Goal: Find specific page/section: Find specific page/section

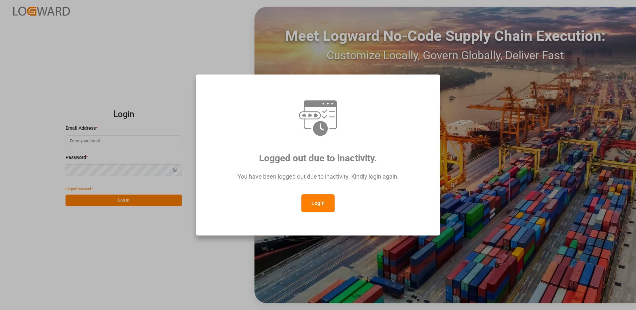
click at [310, 207] on button "Login" at bounding box center [317, 203] width 33 height 18
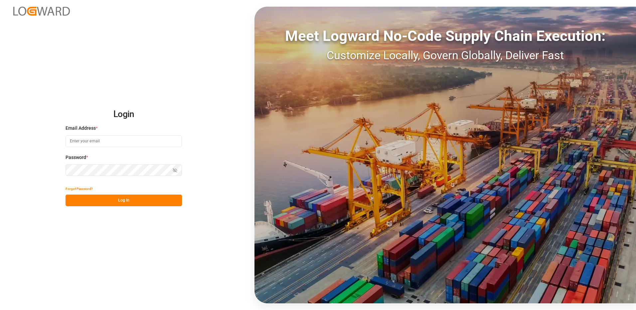
click at [87, 141] on input at bounding box center [124, 141] width 116 height 12
type input "[PERSON_NAME][EMAIL_ADDRESS][PERSON_NAME][DOMAIN_NAME]"
click at [133, 204] on button "Log In" at bounding box center [124, 201] width 116 height 12
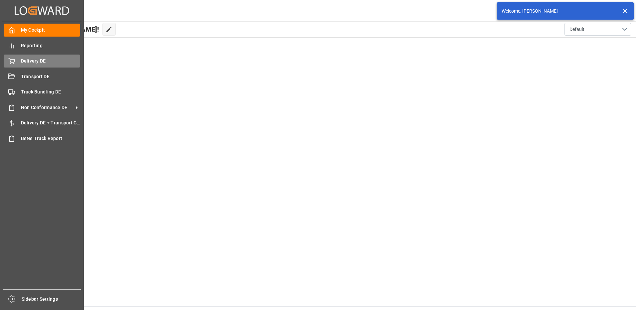
click at [29, 64] on span "Delivery DE" at bounding box center [51, 61] width 60 height 7
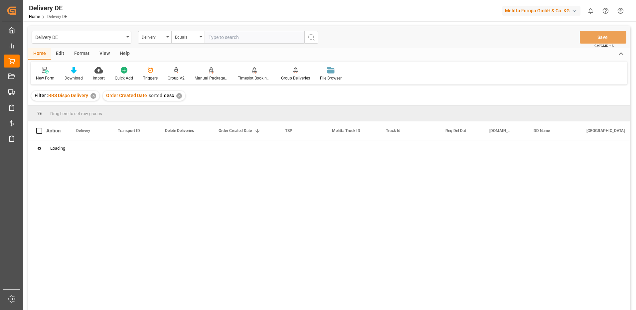
click at [232, 37] on input "text" at bounding box center [255, 37] width 100 height 13
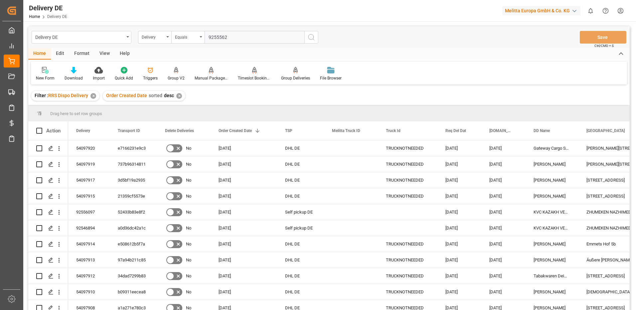
type input "92555629"
